Goal: Information Seeking & Learning: Learn about a topic

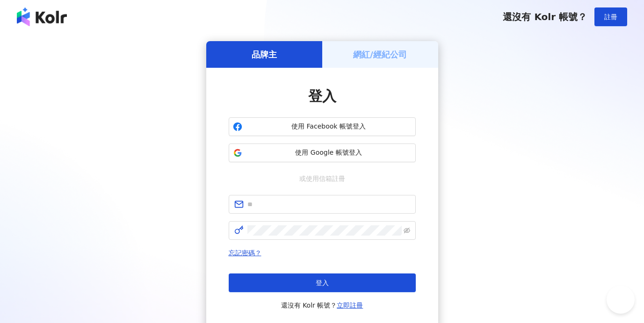
click at [340, 125] on span "使用 Facebook 帳號登入" at bounding box center [329, 126] width 166 height 9
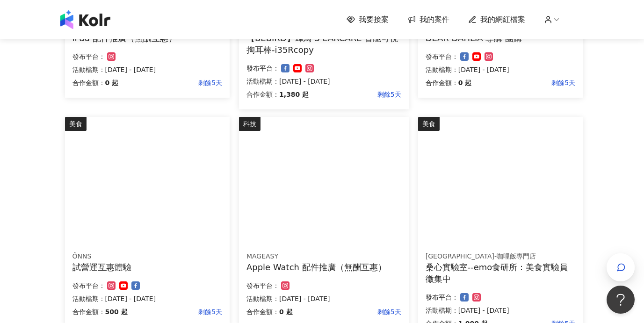
scroll to position [554, 0]
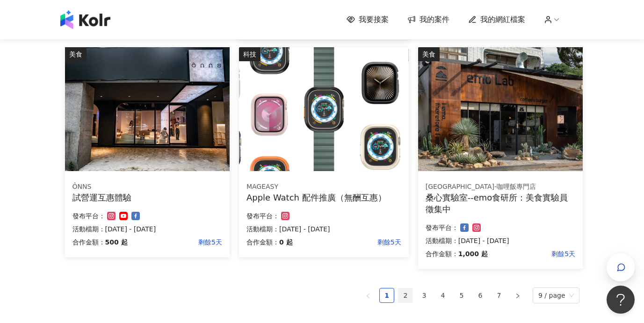
click at [408, 293] on link "2" at bounding box center [405, 296] width 14 height 14
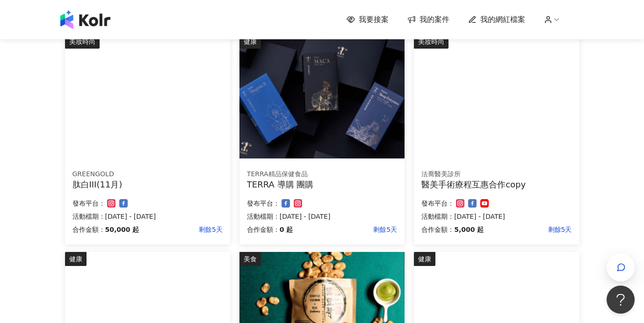
scroll to position [607, 0]
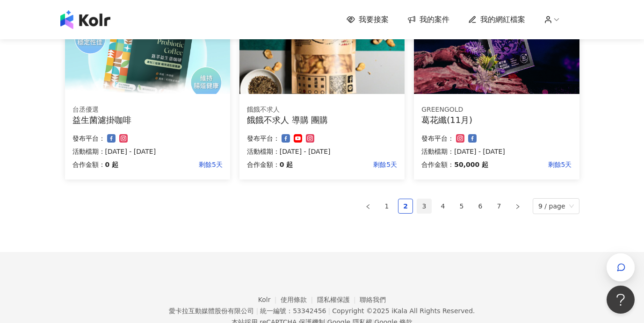
click at [427, 209] on link "3" at bounding box center [424, 206] width 14 height 14
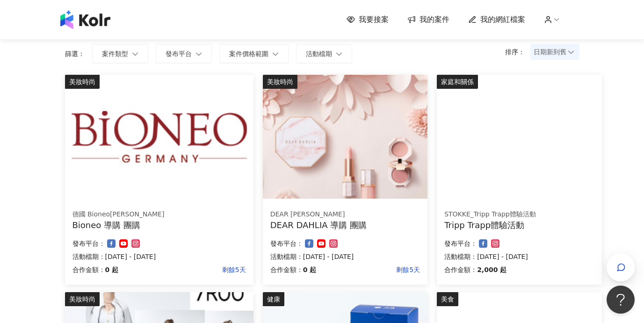
scroll to position [656, 0]
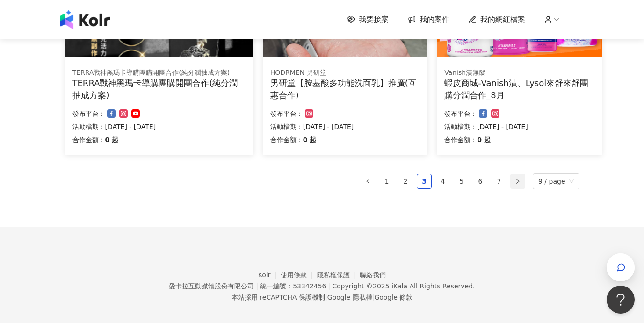
click at [517, 181] on icon "right" at bounding box center [518, 182] width 6 height 6
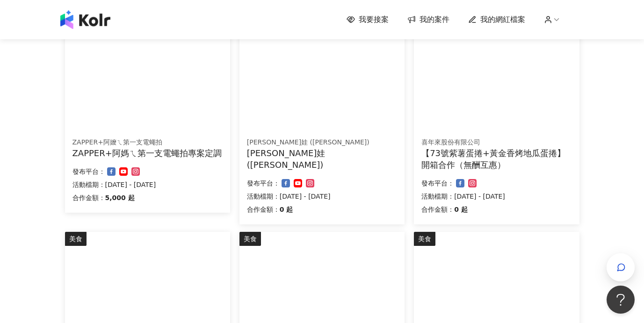
scroll to position [676, 0]
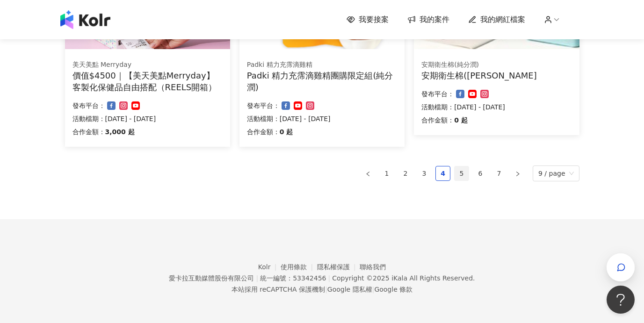
click at [465, 174] on link "5" at bounding box center [462, 173] width 14 height 14
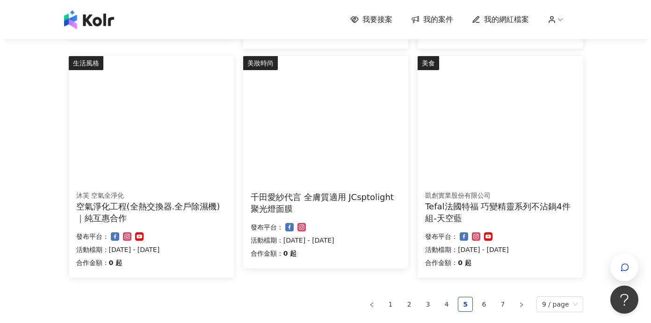
scroll to position [433, 0]
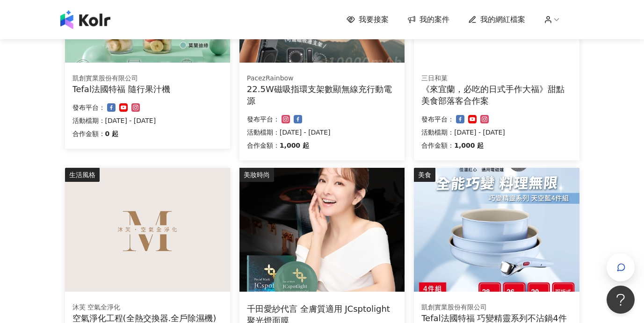
click at [491, 103] on div "《來宜蘭，必吃的日式手作大福》甜點美食部落客合作案" at bounding box center [496, 94] width 150 height 23
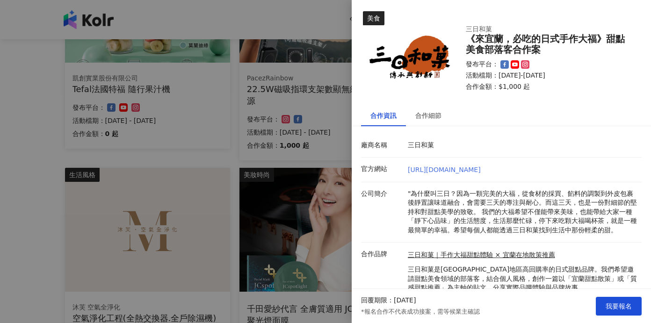
scroll to position [43, 0]
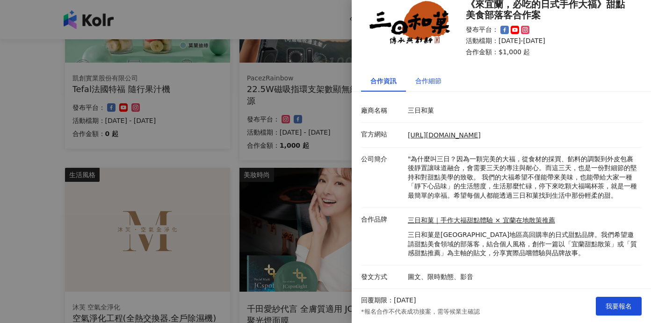
click at [424, 76] on div "合作細節" at bounding box center [428, 81] width 26 height 10
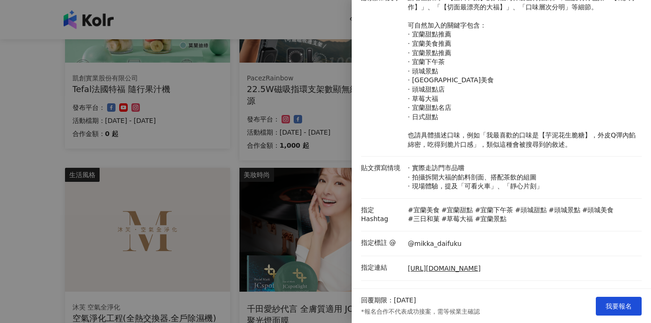
scroll to position [153, 0]
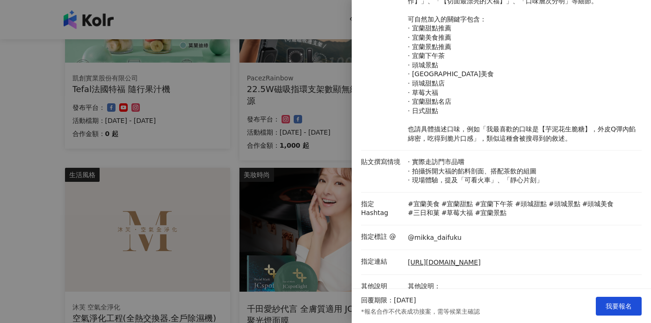
click at [340, 158] on div at bounding box center [325, 161] width 651 height 323
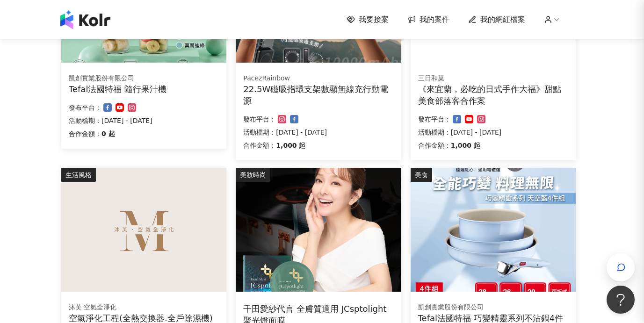
scroll to position [676, 0]
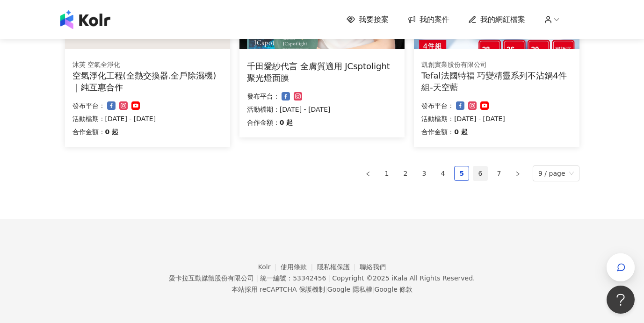
click at [480, 172] on link "6" at bounding box center [480, 173] width 14 height 14
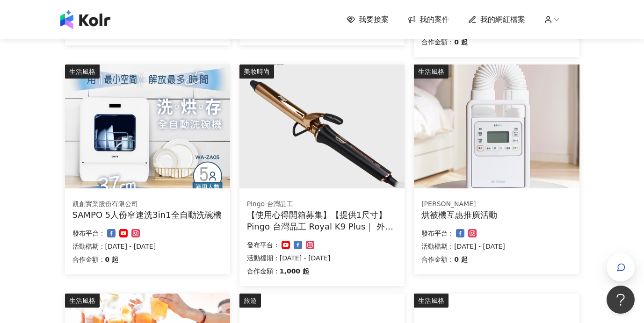
scroll to position [585, 0]
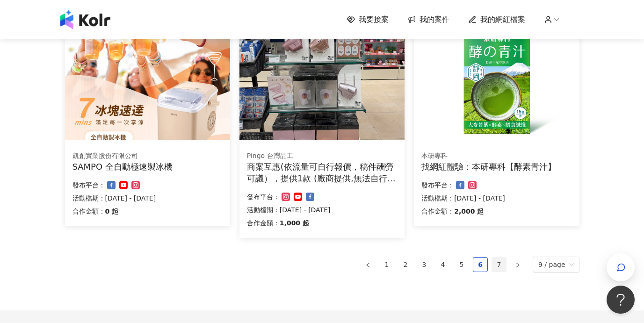
click at [499, 265] on link "7" at bounding box center [499, 265] width 14 height 14
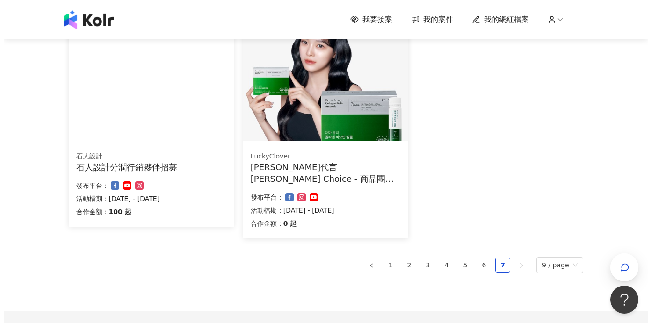
scroll to position [132, 0]
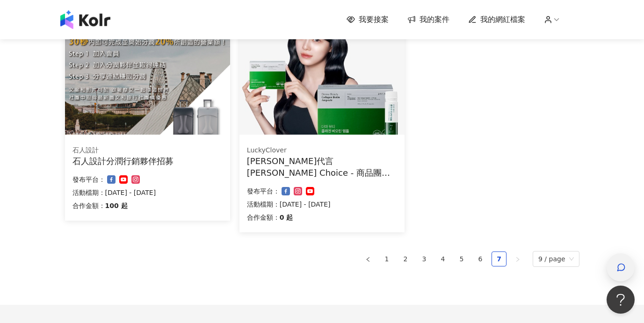
click at [622, 271] on icon "button" at bounding box center [620, 267] width 9 height 9
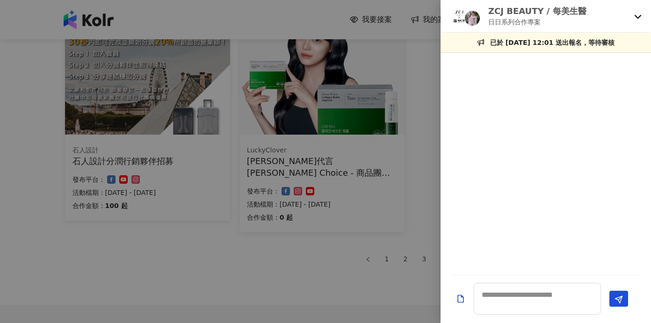
click at [636, 18] on icon at bounding box center [637, 16] width 7 height 7
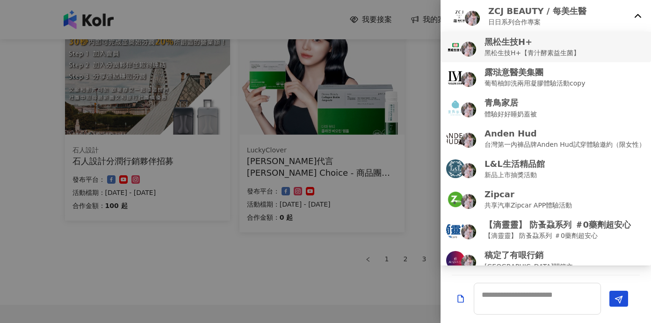
click at [578, 48] on p "黑松生技H+【青汁酵素益生菌】" at bounding box center [531, 53] width 95 height 10
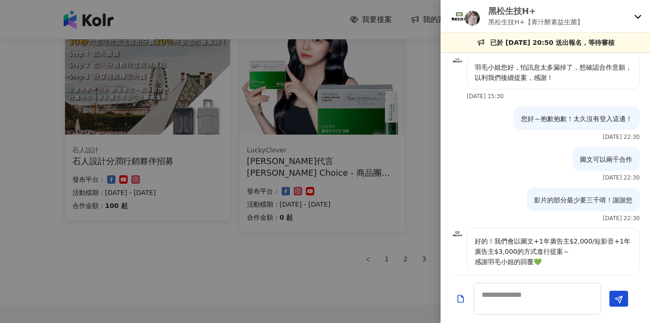
scroll to position [0, 0]
